Goal: Find specific page/section: Find specific page/section

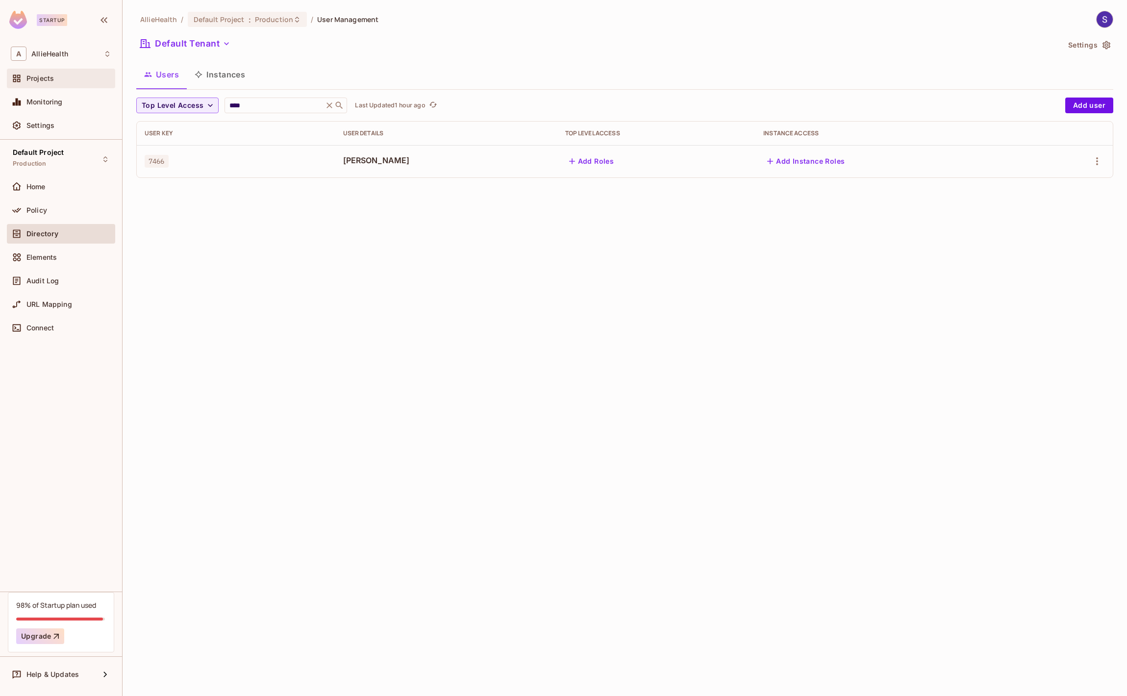
click at [62, 79] on div "Projects" at bounding box center [68, 79] width 85 height 8
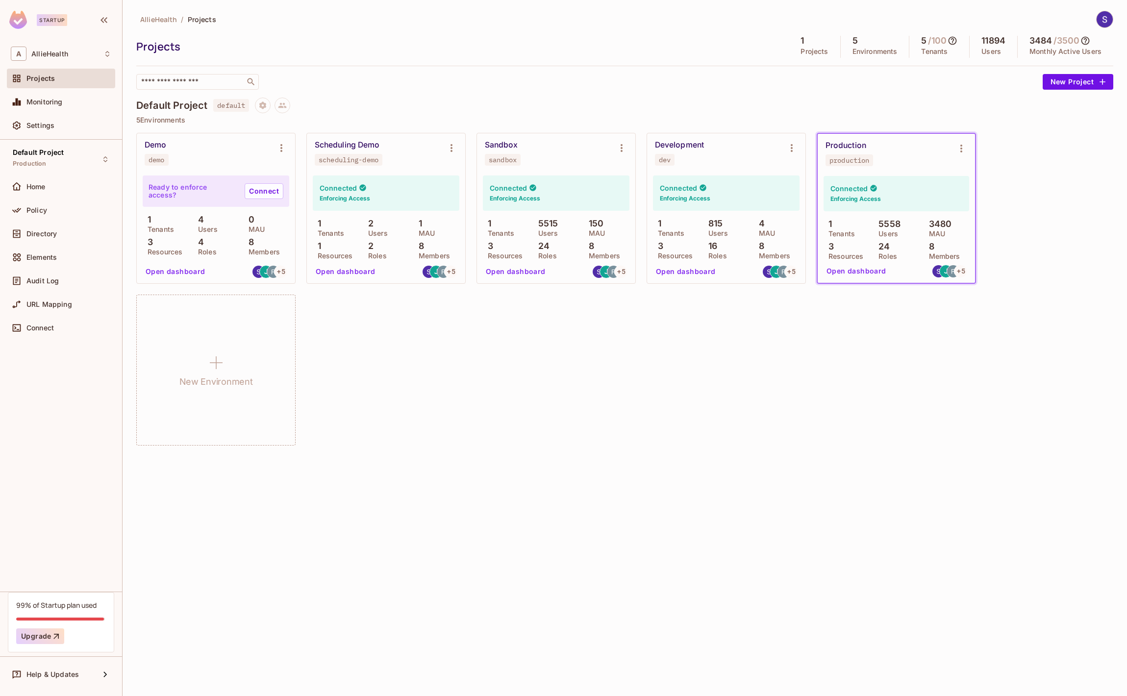
click at [41, 76] on span "Projects" at bounding box center [40, 79] width 28 height 8
click at [45, 53] on span "AllieHealth" at bounding box center [49, 54] width 37 height 8
click at [45, 53] on div at bounding box center [563, 348] width 1127 height 696
click at [507, 144] on div "Sandbox" at bounding box center [501, 145] width 33 height 10
click at [523, 272] on button "Open dashboard" at bounding box center [516, 272] width 68 height 16
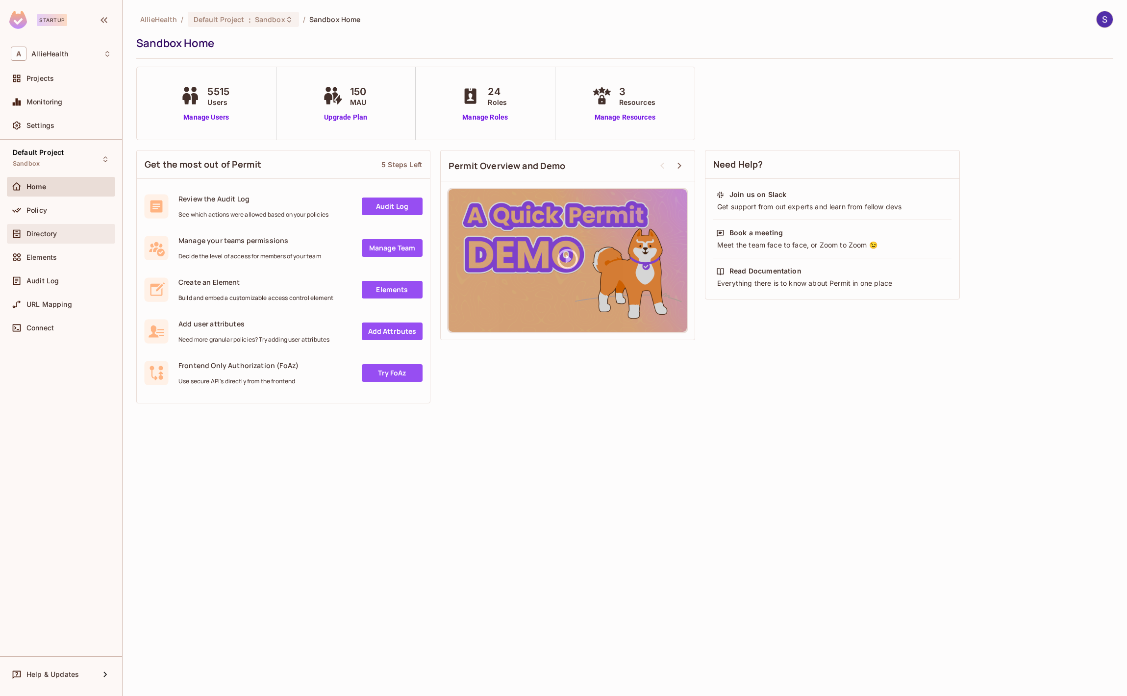
click at [88, 230] on div "Directory" at bounding box center [68, 234] width 85 height 8
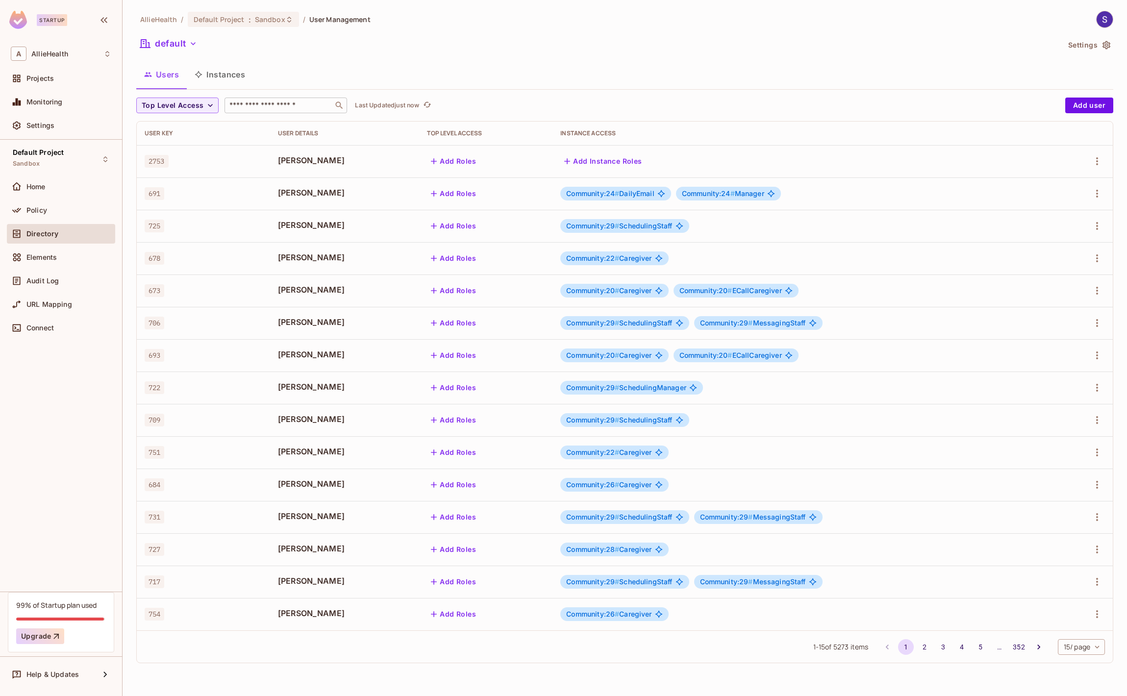
click at [286, 108] on input "text" at bounding box center [279, 106] width 103 height 10
paste input "****"
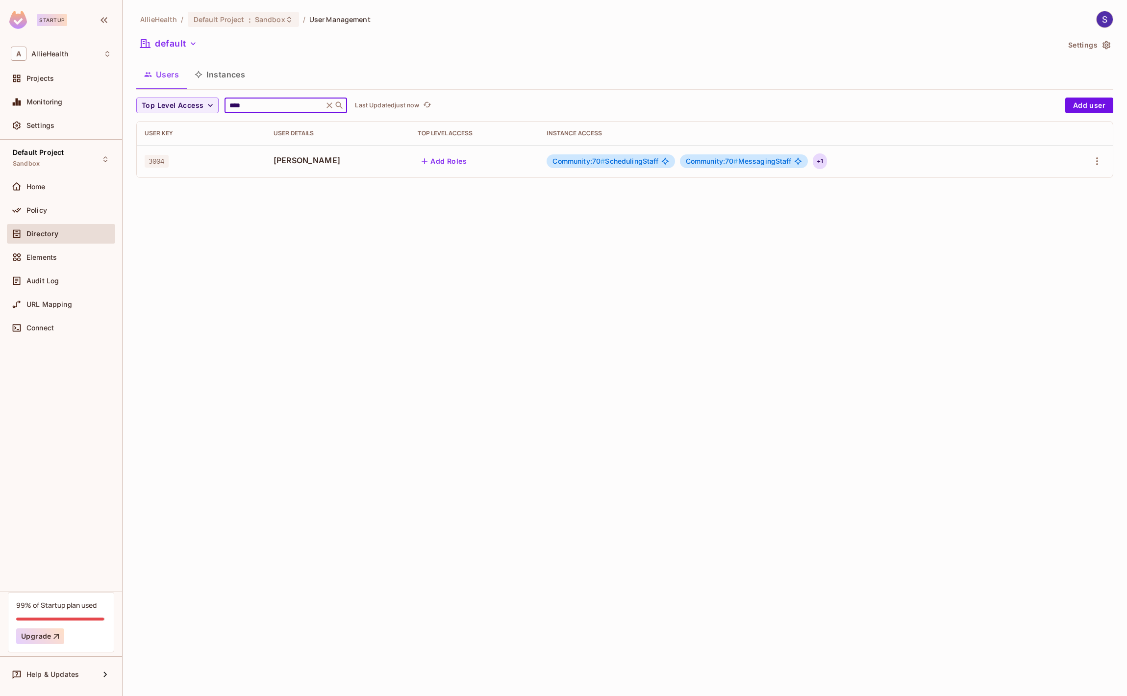
type input "****"
click at [813, 167] on div "+ 1" at bounding box center [820, 161] width 14 height 16
